Goal: Find specific page/section: Find specific page/section

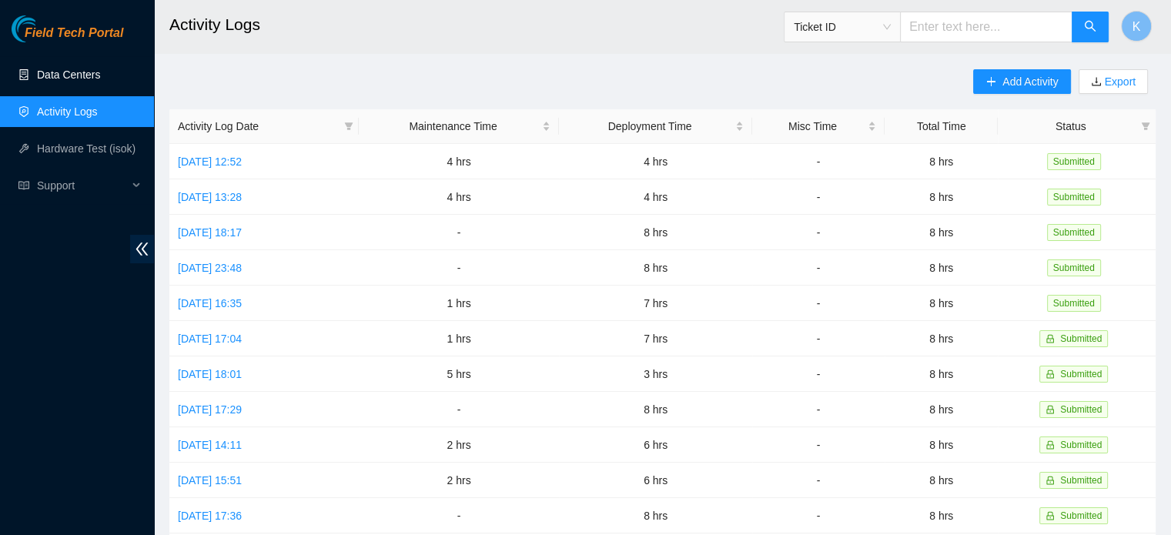
click at [69, 72] on link "Data Centers" at bounding box center [68, 74] width 63 height 12
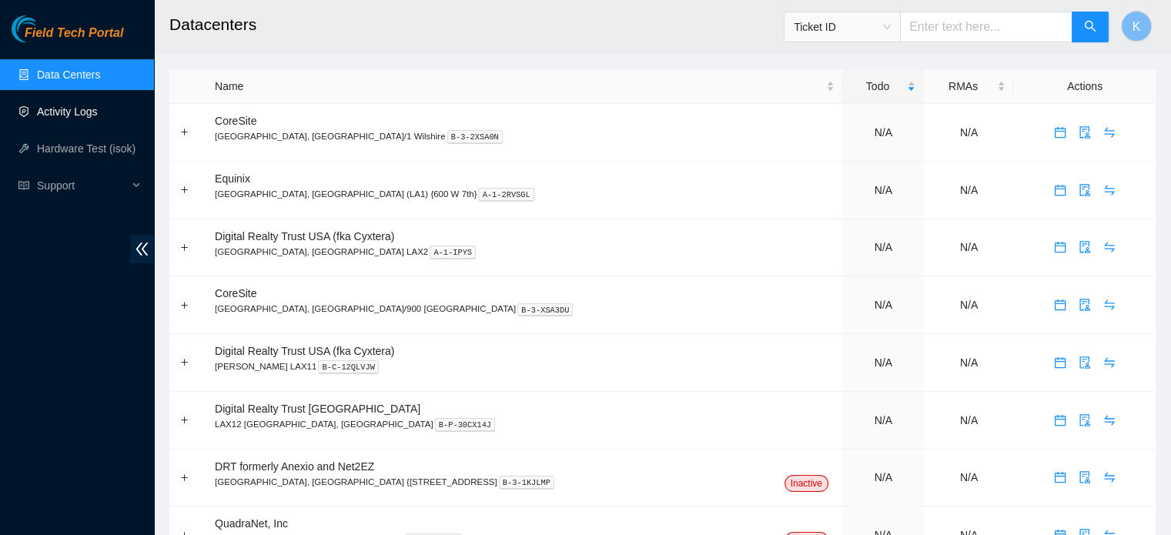
click at [62, 116] on link "Activity Logs" at bounding box center [67, 111] width 61 height 12
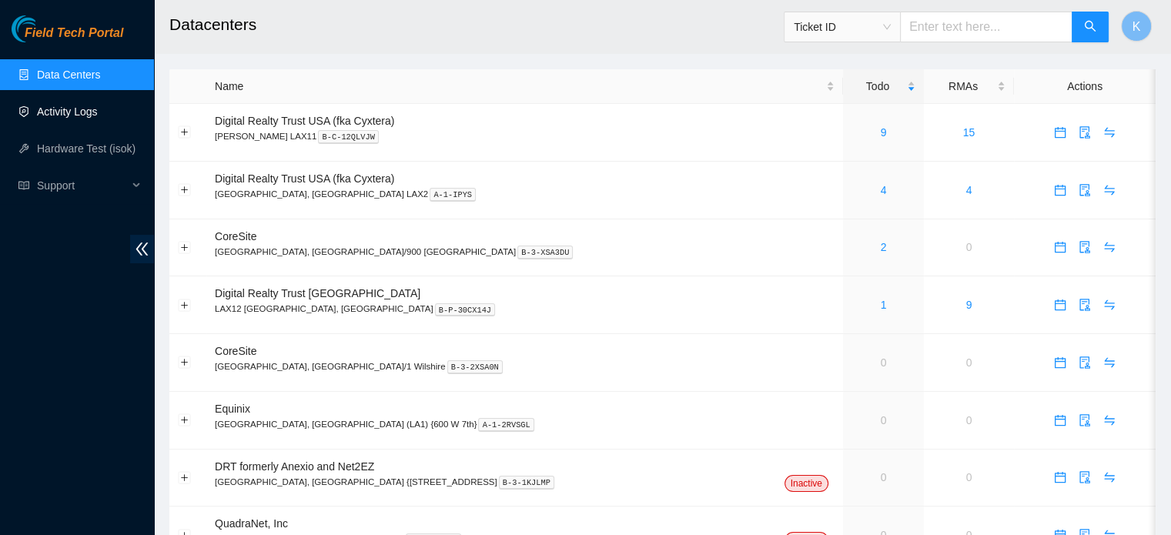
click at [61, 106] on link "Activity Logs" at bounding box center [67, 111] width 61 height 12
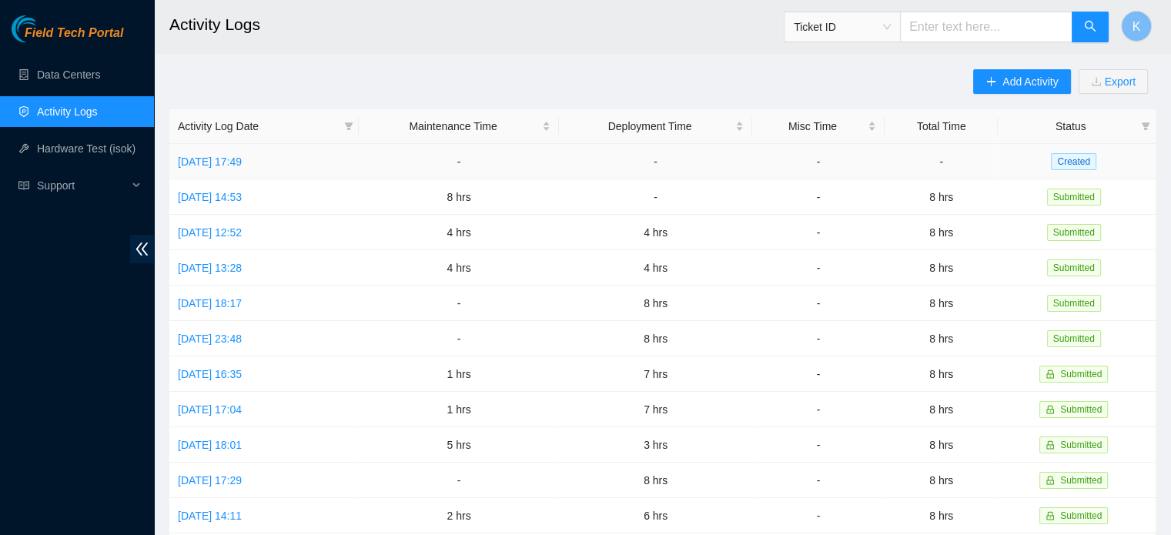
click at [231, 164] on link "[DATE] 17:49" at bounding box center [210, 161] width 64 height 12
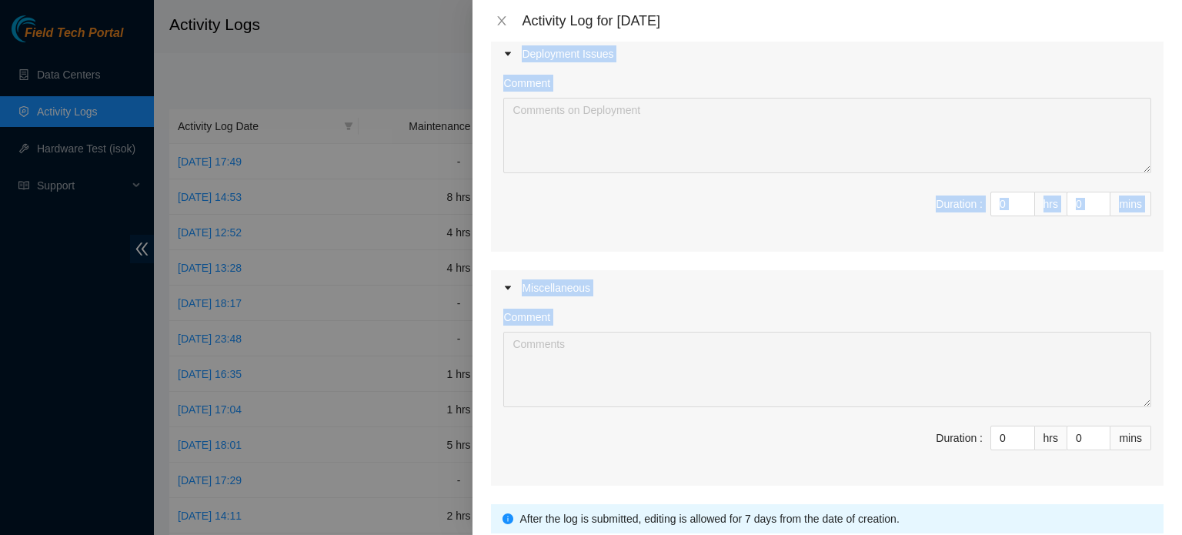
scroll to position [761, 0]
